Goal: Navigation & Orientation: Find specific page/section

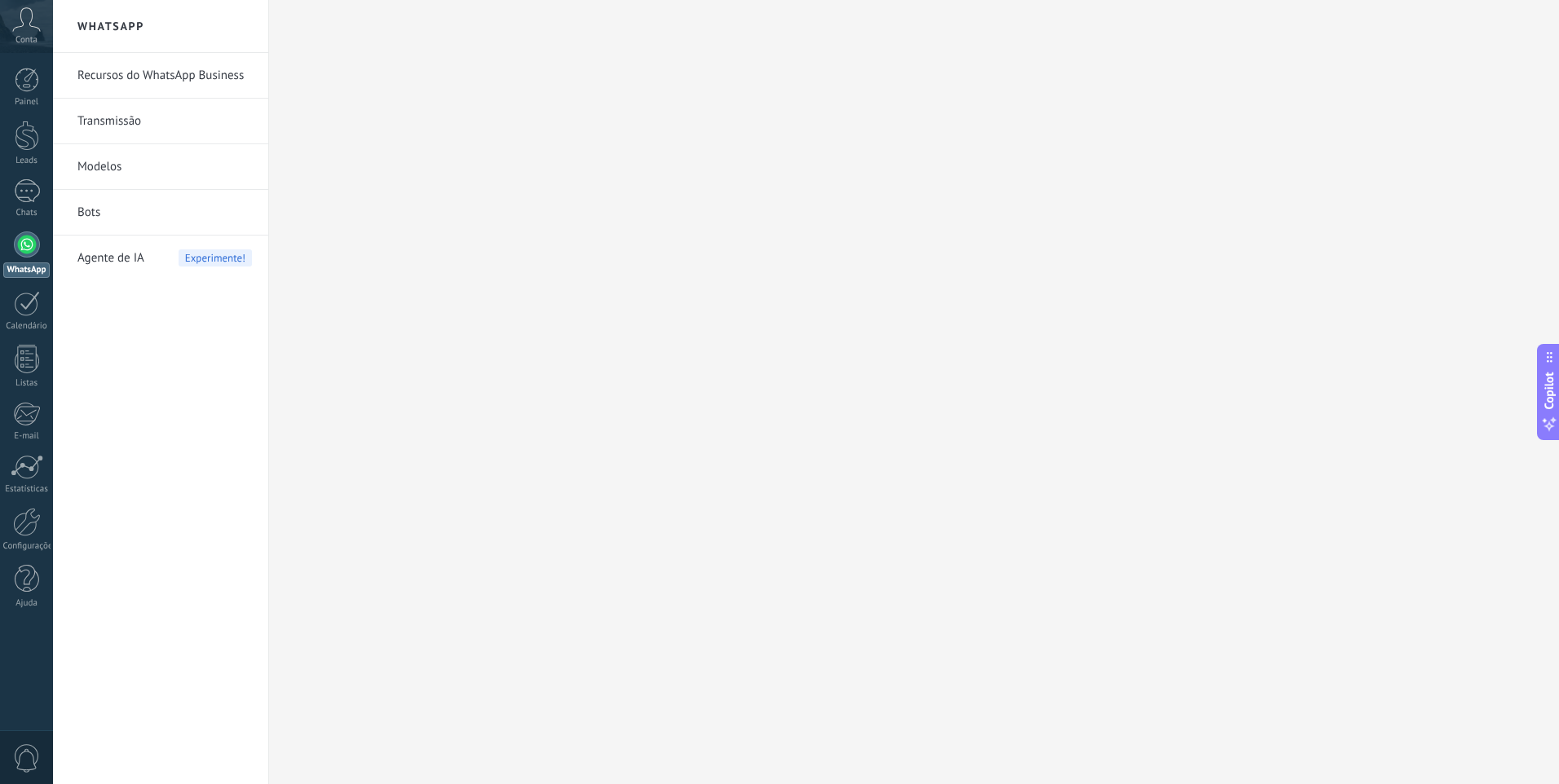
click at [154, 263] on div "Agente de IA Experimente!" at bounding box center [165, 258] width 174 height 46
click at [21, 251] on div at bounding box center [27, 245] width 26 height 26
click at [138, 121] on link "Transmissão" at bounding box center [165, 121] width 174 height 46
click at [111, 182] on link "Modelos" at bounding box center [165, 166] width 174 height 46
click at [99, 219] on link "Bots" at bounding box center [165, 212] width 174 height 46
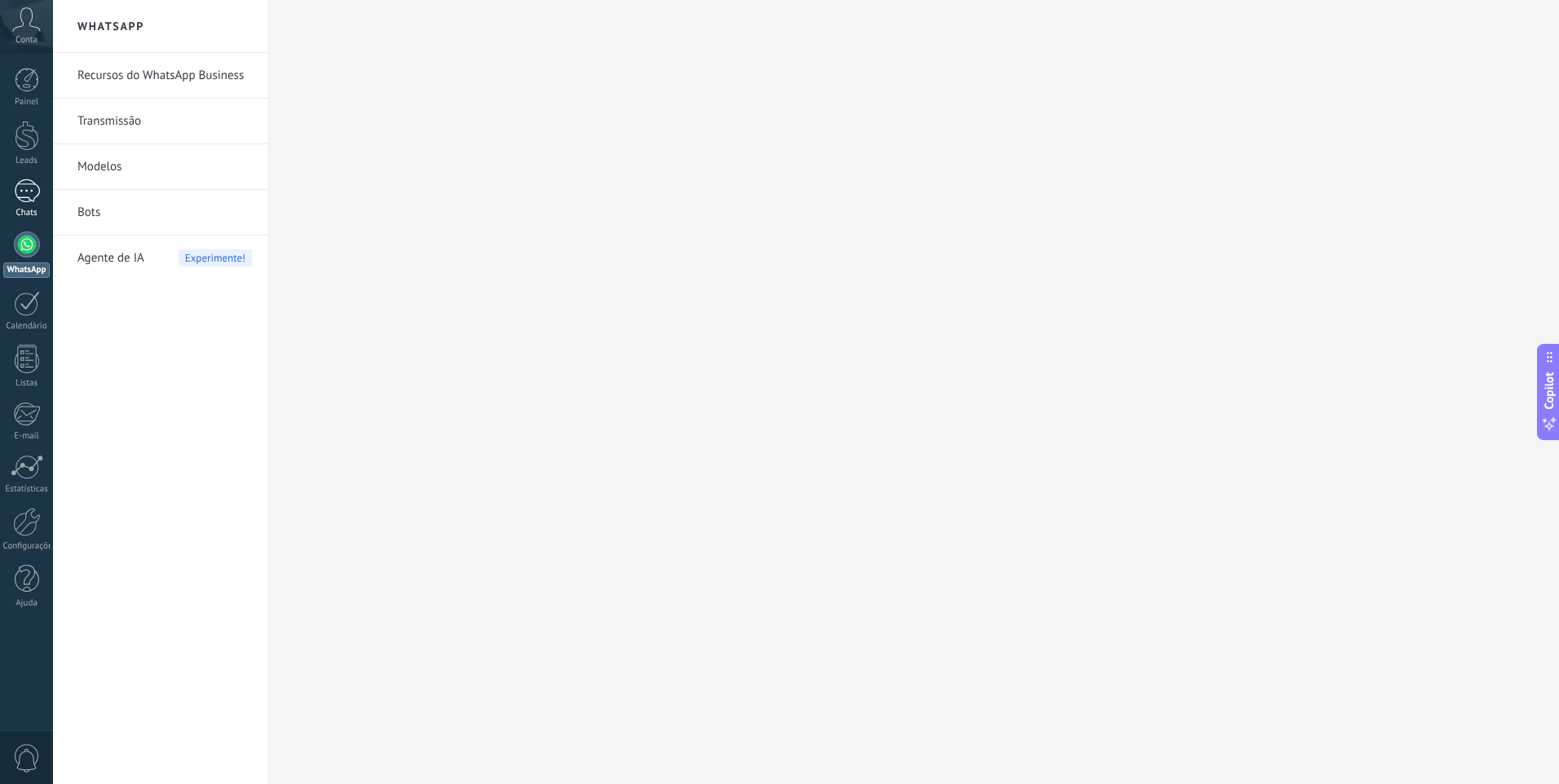
click at [29, 194] on div at bounding box center [27, 190] width 26 height 23
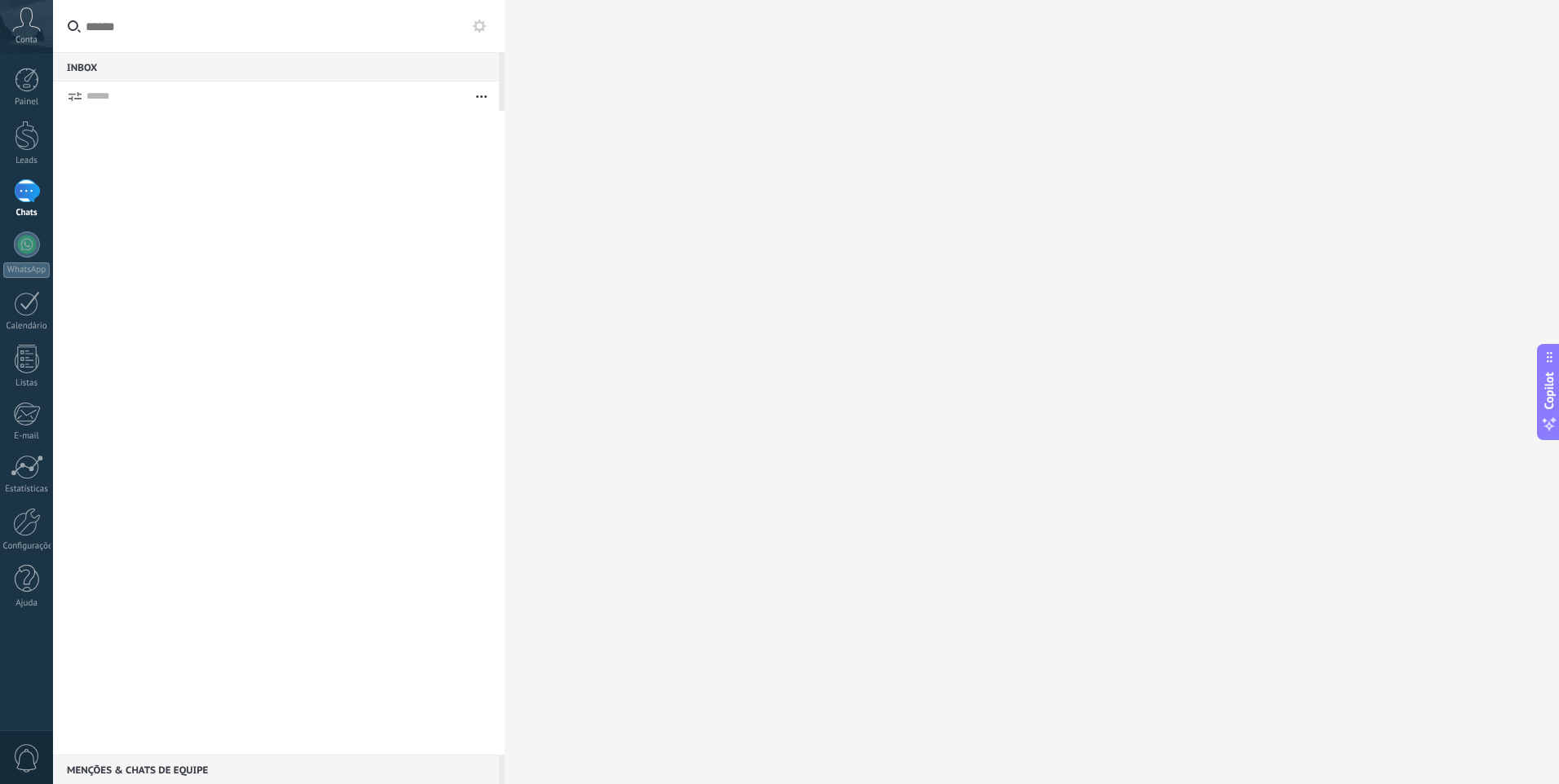
click at [171, 104] on div at bounding box center [275, 96] width 377 height 29
click at [481, 96] on use "button" at bounding box center [482, 96] width 10 height 3
click at [682, 134] on div at bounding box center [1032, 392] width 1054 height 784
click at [22, 23] on icon at bounding box center [26, 20] width 28 height 24
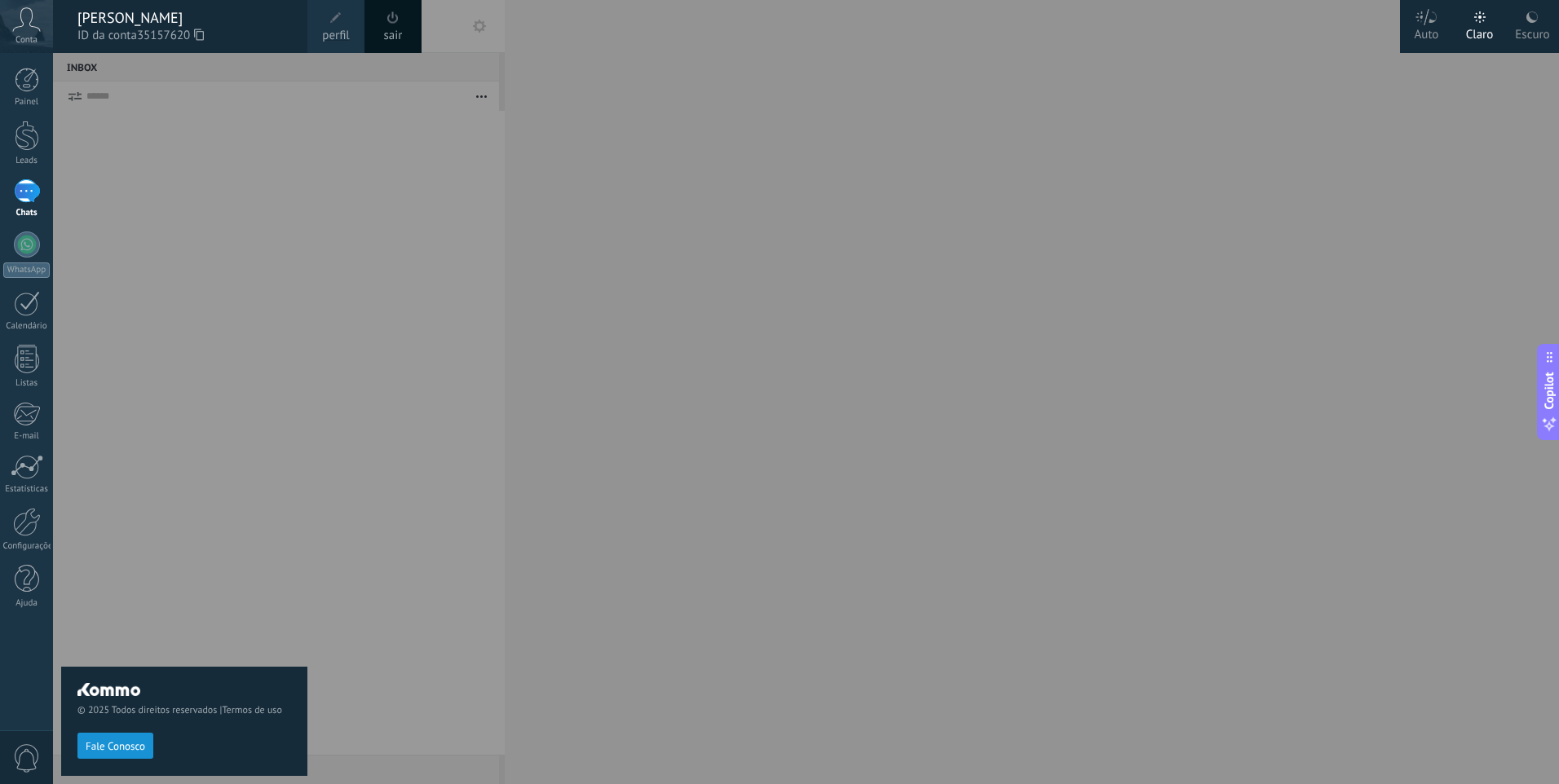
click at [22, 23] on icon at bounding box center [26, 20] width 28 height 24
